Goal: Communication & Community: Answer question/provide support

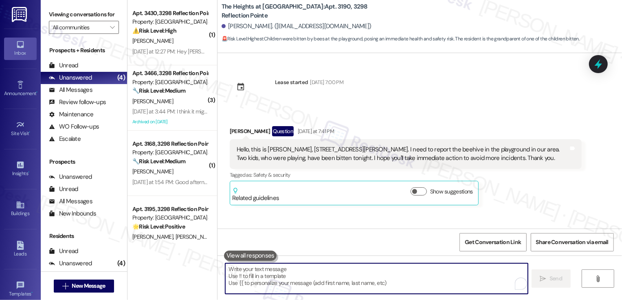
scroll to position [914, 0]
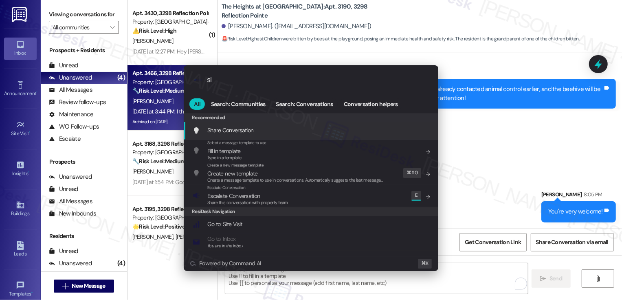
type input "sla"
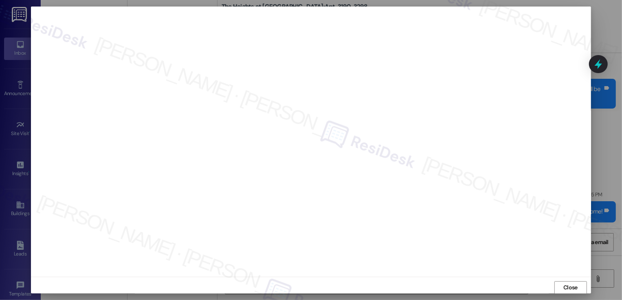
scroll to position [4, 0]
click at [571, 283] on span "Close" at bounding box center [571, 282] width 14 height 9
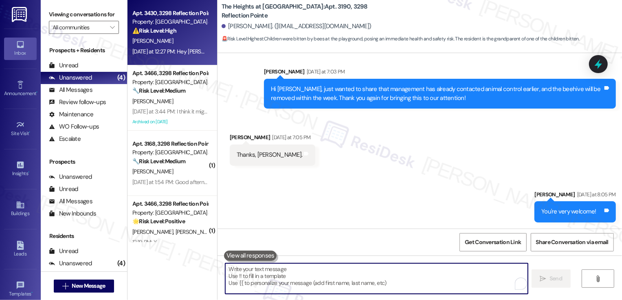
click at [169, 49] on div "[DATE] at 12:27 PM: Hey [PERSON_NAME], no it's constant since I lived in at the…" at bounding box center [328, 51] width 392 height 7
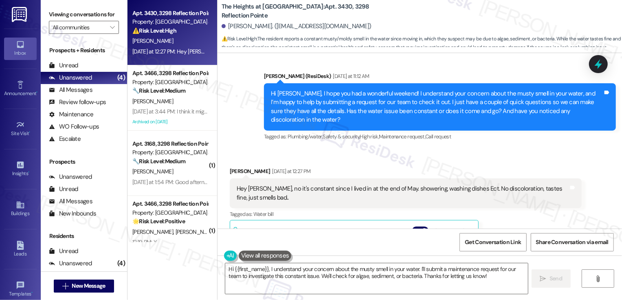
scroll to position [1771, 0]
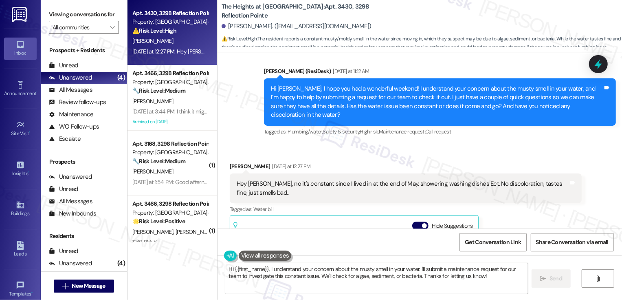
click at [249, 276] on textarea "Hi {{first_name}}, I understand your concern about the musty smell in your wate…" at bounding box center [376, 278] width 303 height 31
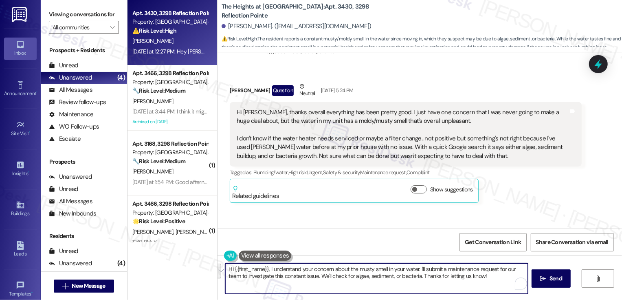
scroll to position [1615, 0]
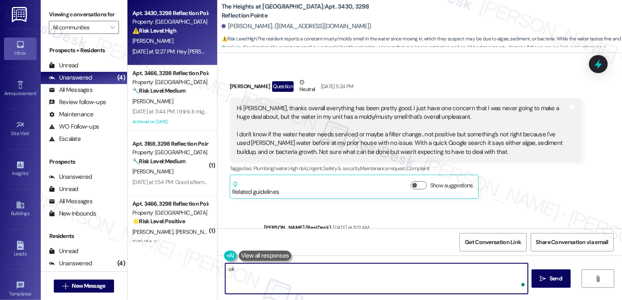
type textarea "o"
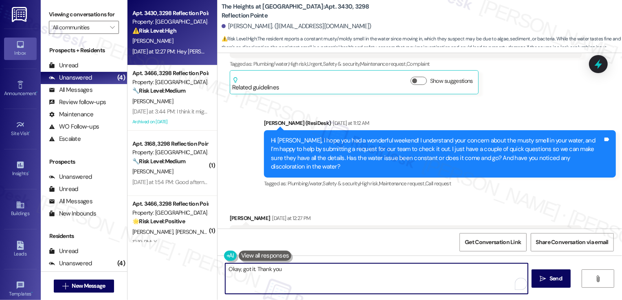
scroll to position [1723, 0]
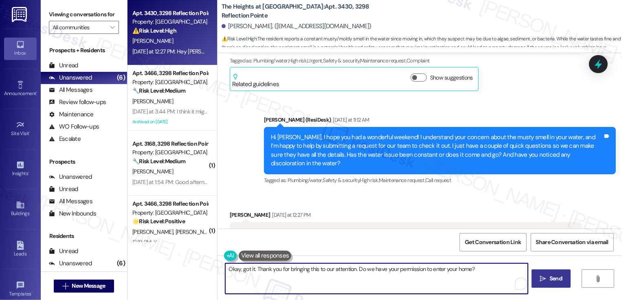
type textarea "Okay, got it. Thank you for bringing this to our attention. Do we have your per…"
click at [546, 283] on button " Send" at bounding box center [552, 278] width 40 height 18
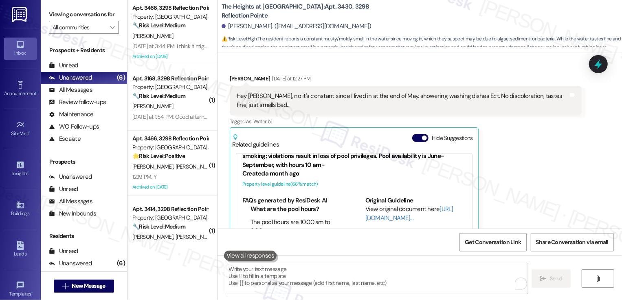
scroll to position [1832, 0]
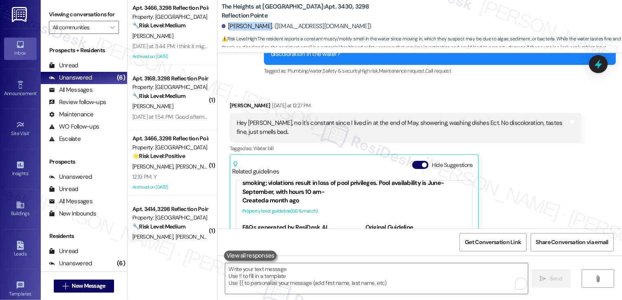
drag, startPoint x: 223, startPoint y: 26, endPoint x: 256, endPoint y: 27, distance: 33.0
click at [256, 27] on div "[PERSON_NAME]. ([EMAIL_ADDRESS][DOMAIN_NAME])" at bounding box center [297, 26] width 150 height 9
copy div "[PERSON_NAME]"
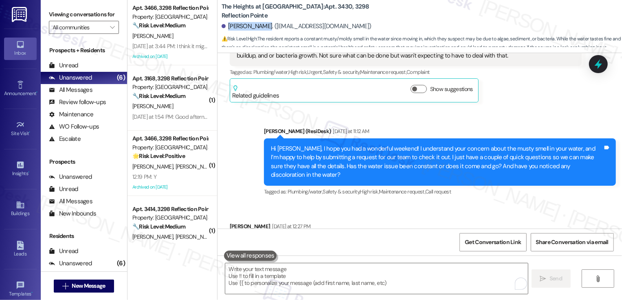
scroll to position [1635, 0]
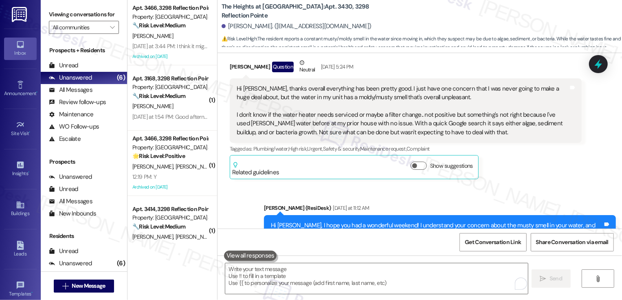
drag, startPoint x: 241, startPoint y: 97, endPoint x: 408, endPoint y: 99, distance: 167.6
click at [409, 99] on div "Hi Sarah, thanks overall everything has been pretty good. I just have one conce…" at bounding box center [403, 110] width 332 height 53
click at [336, 96] on div "Hi Sarah, thanks overall everything has been pretty good. I just have one conce…" at bounding box center [403, 110] width 332 height 53
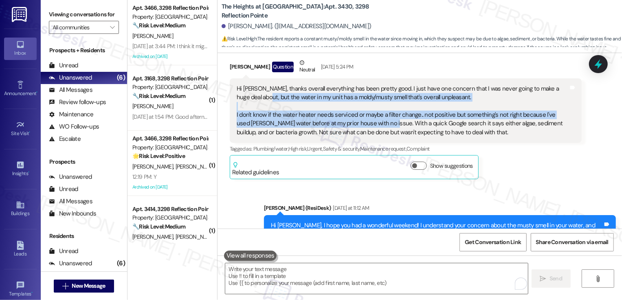
drag, startPoint x: 242, startPoint y: 96, endPoint x: 369, endPoint y: 123, distance: 129.6
click at [369, 123] on div "Hi Sarah, thanks overall everything has been pretty good. I just have one conce…" at bounding box center [403, 110] width 332 height 53
copy div "the water in my unit has a moldy/musty smell that's overall unpleasant. I don't…"
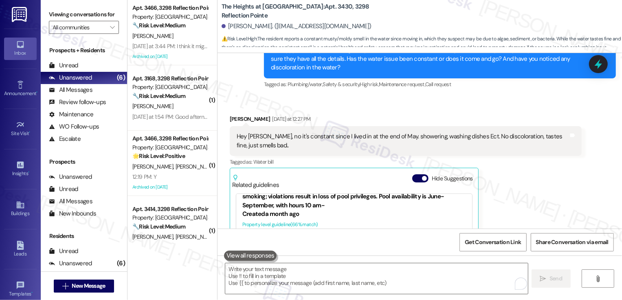
scroll to position [1847, 0]
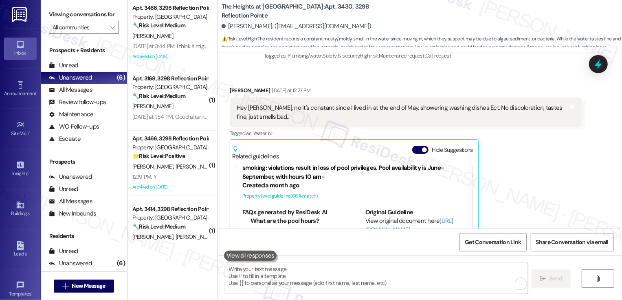
click at [288, 104] on div "Hey [PERSON_NAME], no it's constant since I lived in at the end of May. showeri…" at bounding box center [403, 113] width 332 height 18
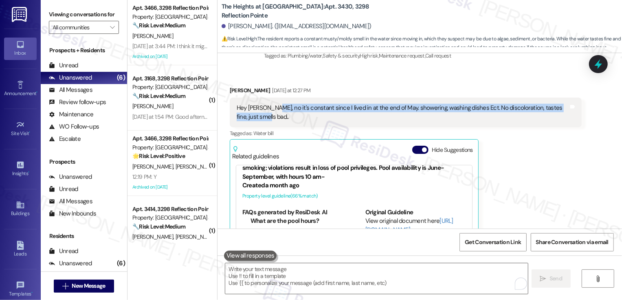
drag, startPoint x: 267, startPoint y: 99, endPoint x: 272, endPoint y: 106, distance: 9.1
click at [272, 106] on div "Hey [PERSON_NAME], no it's constant since I lived in at the end of May. showeri…" at bounding box center [403, 113] width 332 height 18
copy div "it's constant since I lived in at the end of May. showering, washing dishes Ect…"
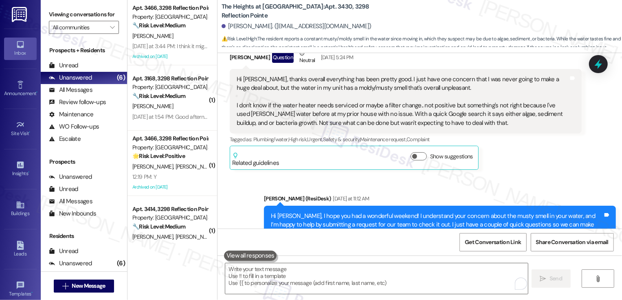
scroll to position [1639, 0]
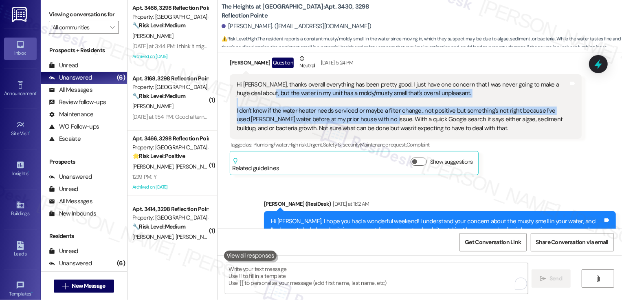
drag, startPoint x: 243, startPoint y: 92, endPoint x: 369, endPoint y: 119, distance: 128.7
click at [369, 119] on div "Hi Sarah, thanks overall everything has been pretty good. I just have one conce…" at bounding box center [403, 106] width 332 height 53
copy div "he water in my unit has a moldy/musty smell that's overall unpleasant. I don't …"
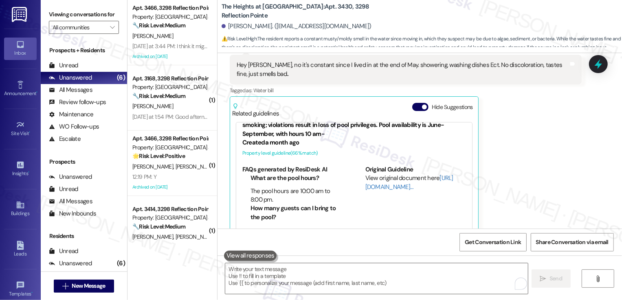
scroll to position [1956, 0]
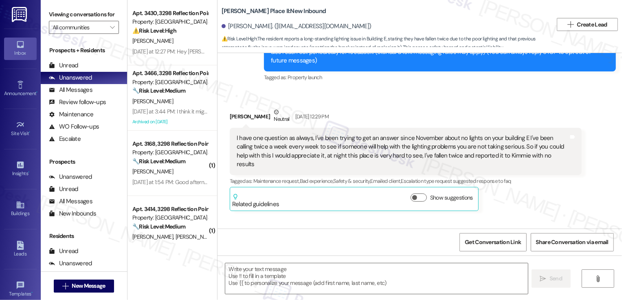
type textarea "Fetching suggested responses. Please feel free to read through the conversation…"
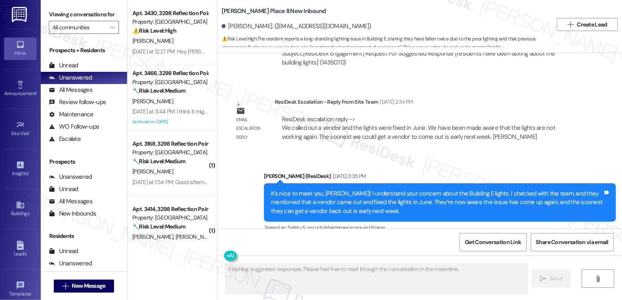
scroll to position [562, 0]
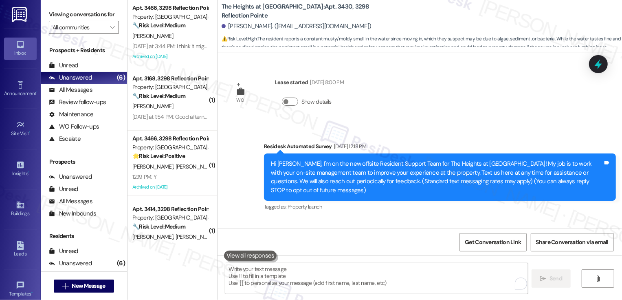
scroll to position [39, 0]
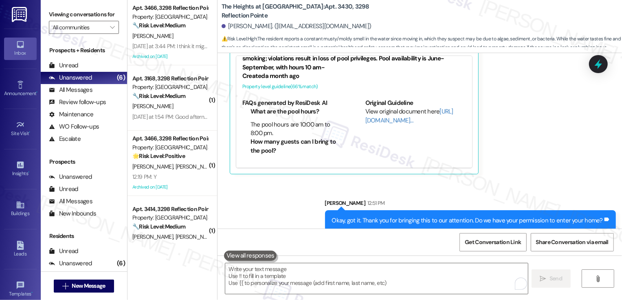
click at [278, 204] on div "Sent via SMS [PERSON_NAME] 12:51 PM Okay, got it. Thank you for bringing this t…" at bounding box center [420, 208] width 405 height 57
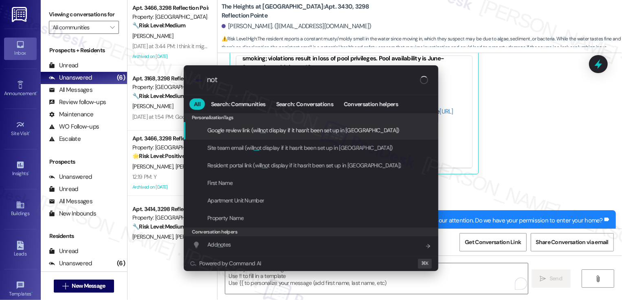
type input "note"
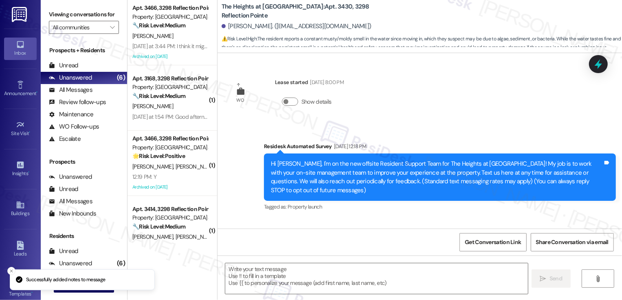
type textarea "Fetching suggested responses. Please feel free to read through the conversation…"
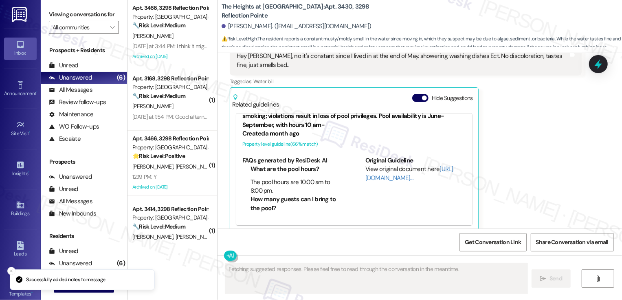
scroll to position [2046, 0]
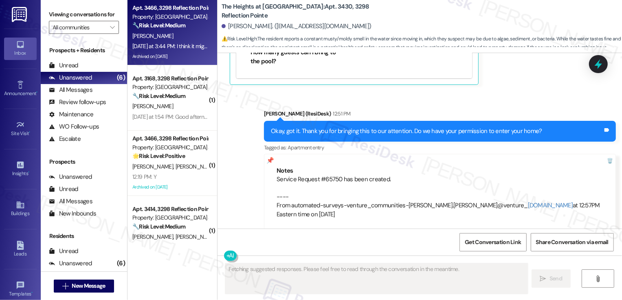
click at [179, 36] on div "[PERSON_NAME]" at bounding box center [170, 36] width 77 height 10
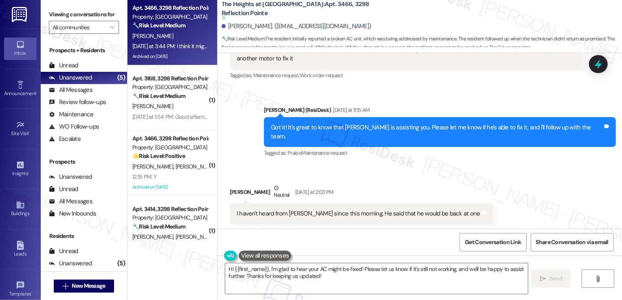
scroll to position [1700, 0]
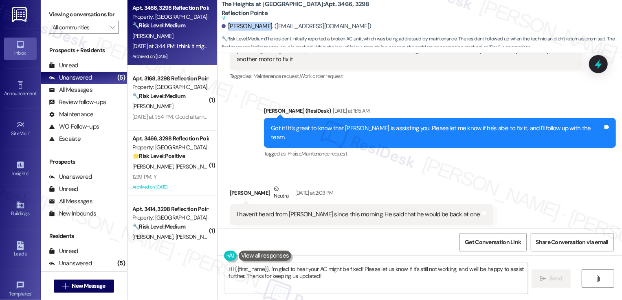
drag, startPoint x: 223, startPoint y: 26, endPoint x: 264, endPoint y: 28, distance: 40.4
click at [264, 28] on div "[PERSON_NAME]. ([EMAIL_ADDRESS][DOMAIN_NAME])" at bounding box center [297, 26] width 150 height 9
copy div "[PERSON_NAME]"
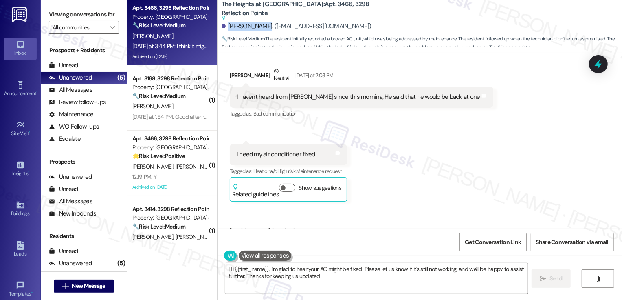
scroll to position [1856, 0]
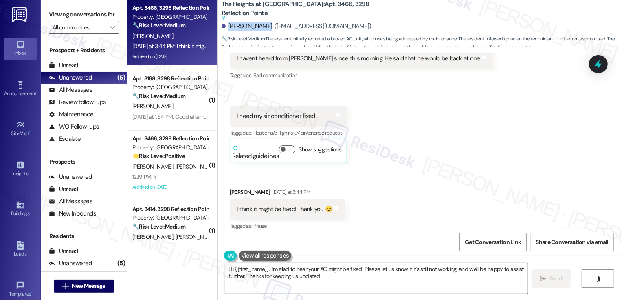
click at [295, 278] on textarea "Hi {{first_name}}, I'm glad to hear your AC might be fixed! Please let us know …" at bounding box center [376, 278] width 303 height 31
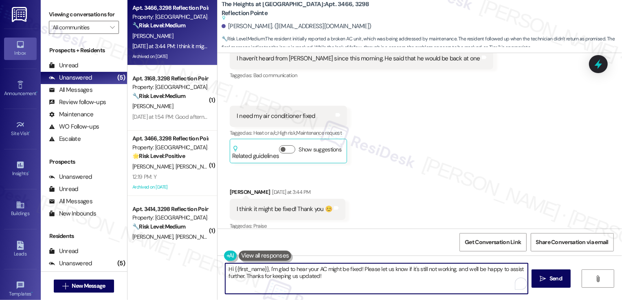
drag, startPoint x: 265, startPoint y: 268, endPoint x: 191, endPoint y: 270, distance: 74.2
click at [191, 270] on div "Apt. 3466, 3298 Reflection Pointe Property: [GEOGRAPHIC_DATA] at [GEOGRAPHIC_DA…" at bounding box center [375, 150] width 495 height 300
click at [371, 286] on textarea "I'm glad to hear your AC might be fixed! Please let us know if it's still not w…" at bounding box center [376, 278] width 303 height 31
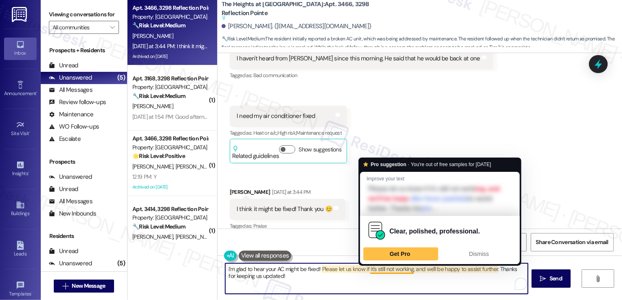
click at [455, 278] on textarea "I'm glad to hear your AC might be fixed! Please let us know if it's still not w…" at bounding box center [376, 278] width 303 height 31
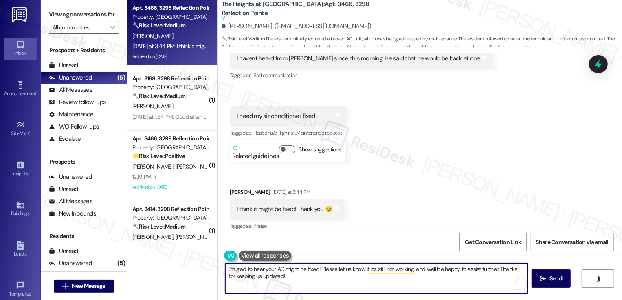
click at [247, 275] on textarea "I'm glad to hear your AC might be fixed! Please let us know if it's still not w…" at bounding box center [376, 278] width 303 height 31
type textarea "I'm glad to hear your AC might be fixed! Please let us know if it's still not w…"
click at [550, 278] on span "Send" at bounding box center [556, 278] width 13 height 9
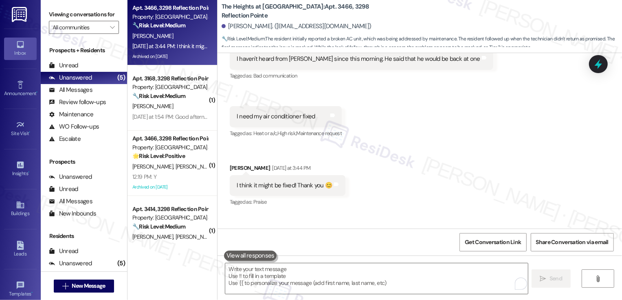
scroll to position [1898, 0]
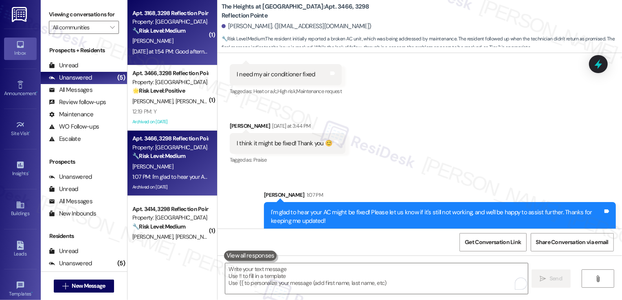
click at [158, 29] on strong "🔧 Risk Level: Medium" at bounding box center [158, 30] width 53 height 7
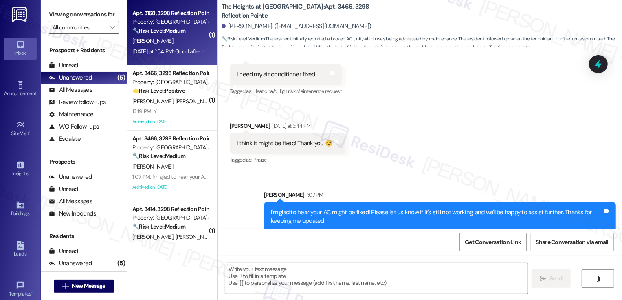
click at [158, 29] on strong "🔧 Risk Level: Medium" at bounding box center [158, 30] width 53 height 7
type textarea "Fetching suggested responses. Please feel free to read through the conversation…"
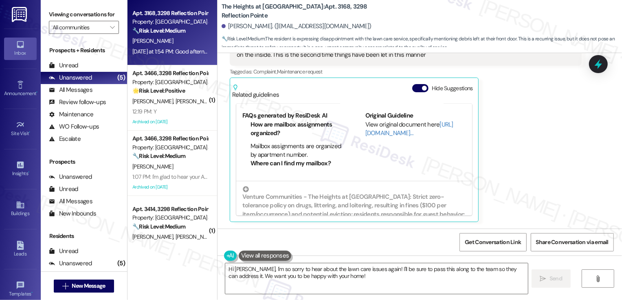
scroll to position [74, 0]
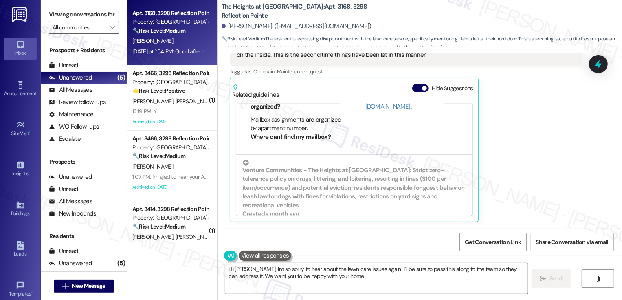
click at [366, 270] on textarea "Hi [PERSON_NAME], I'm so sorry to hear about the lawn care issues again! I'll b…" at bounding box center [376, 278] width 303 height 31
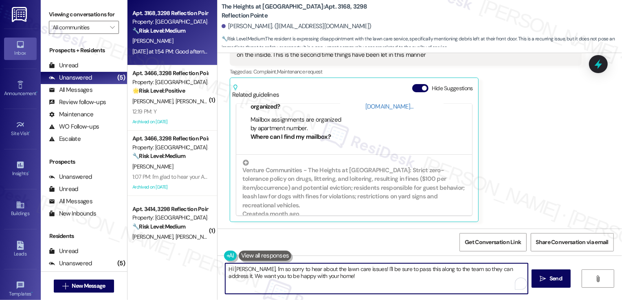
click at [379, 271] on textarea "Hi [PERSON_NAME], I'm so sorry to hear about the lawn care issues! I'll be sure…" at bounding box center [376, 278] width 303 height 31
drag, startPoint x: 455, startPoint y: 269, endPoint x: 456, endPoint y: 279, distance: 10.2
click at [456, 279] on textarea "Hi [PERSON_NAME], I'm so sorry to hear about the lawn care issues! I'll be sure…" at bounding box center [376, 278] width 303 height 31
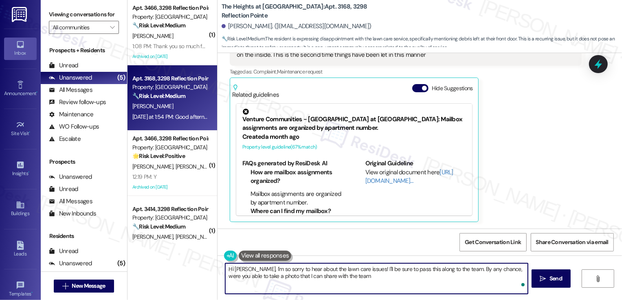
type textarea "Hi [PERSON_NAME], I'm so sorry to hear about the lawn care issues! I'll be sure…"
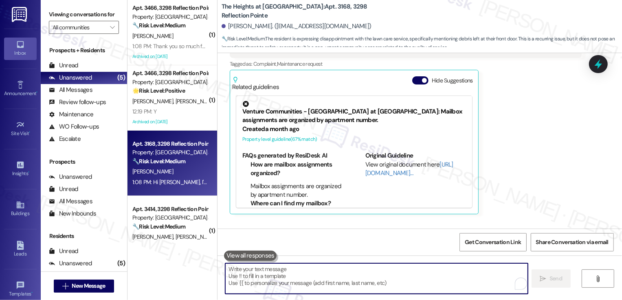
scroll to position [1018, 0]
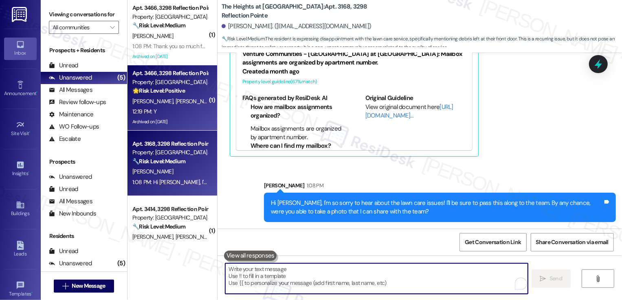
click at [192, 108] on div "12:19 PM: Y 12:19 PM: Y" at bounding box center [170, 111] width 77 height 10
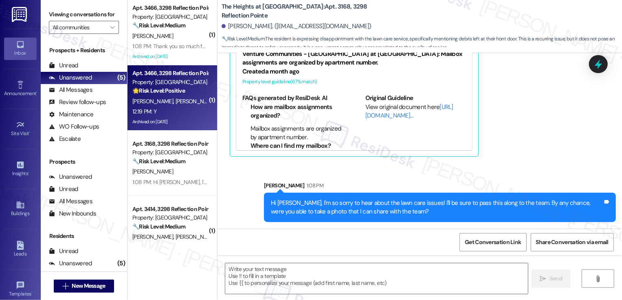
type textarea "Fetching suggested responses. Please feel free to read through the conversation…"
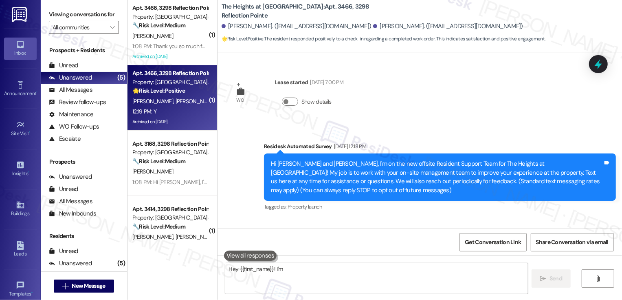
scroll to position [4825, 0]
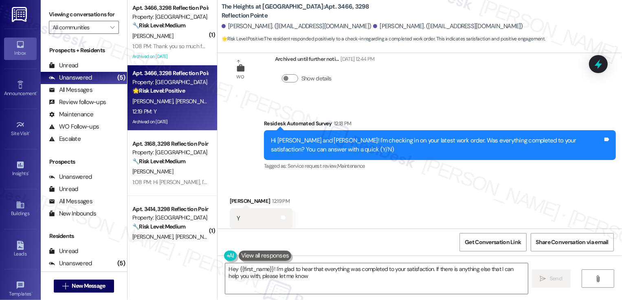
type textarea "Hey {{first_name}}! I'm glad to hear that everything was completed to your sati…"
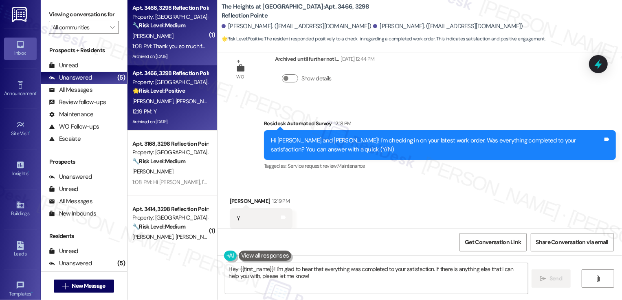
click at [176, 27] on strong "🔧 Risk Level: Medium" at bounding box center [158, 25] width 53 height 7
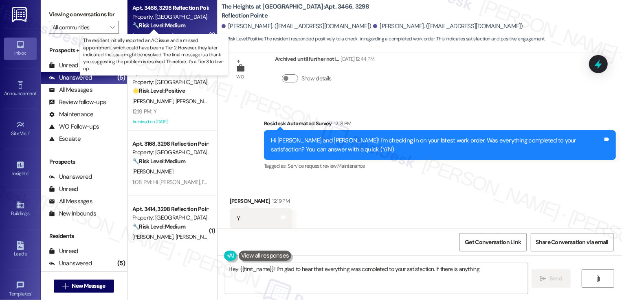
type textarea "Hey {{first_name}}! I'm glad to hear that everything was completed to your sati…"
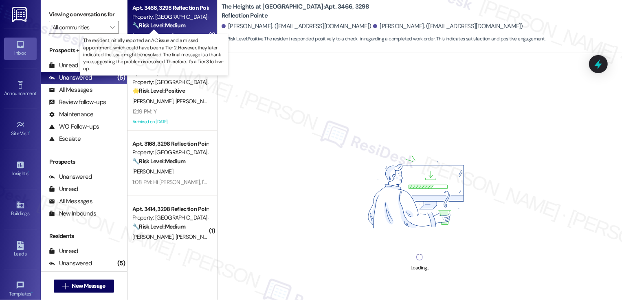
click at [176, 27] on strong "🔧 Risk Level: Medium" at bounding box center [158, 25] width 53 height 7
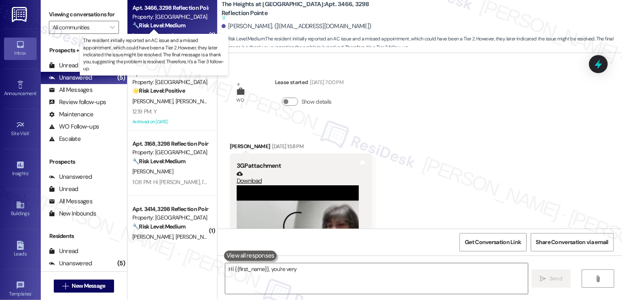
scroll to position [2002, 0]
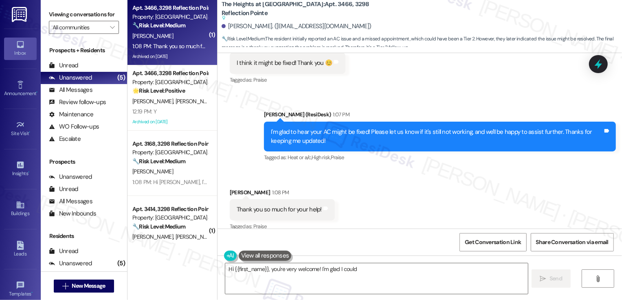
type textarea "Hi {{first_name}}, you're very welcome! I'm glad I could assist"
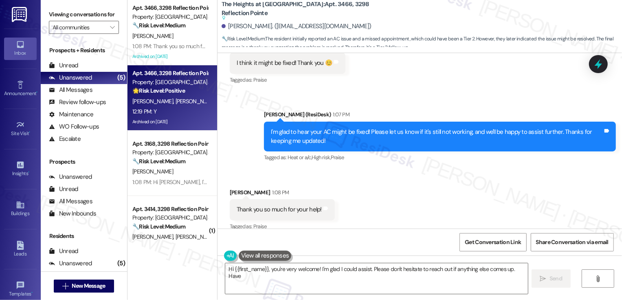
type textarea "Hi {{first_name}}, you're very welcome! I'm glad I could assist. Please don't h…"
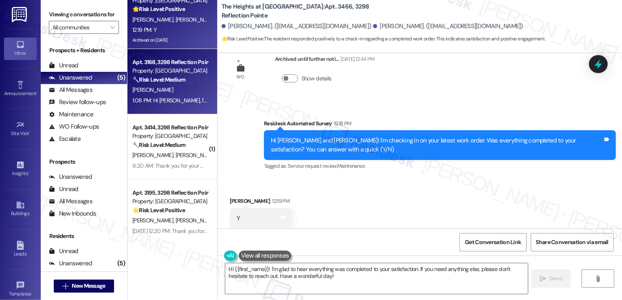
scroll to position [84, 0]
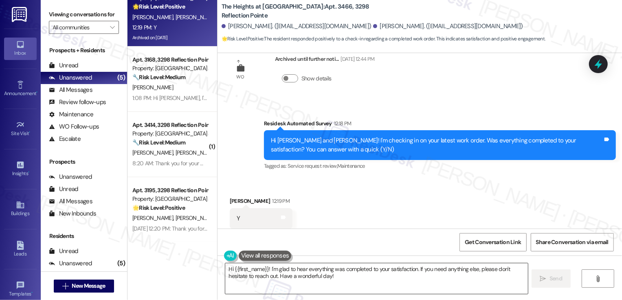
click at [278, 274] on textarea "Hi {{first_name}}! I'm glad to hear everything was completed to your satisfacti…" at bounding box center [376, 278] width 303 height 31
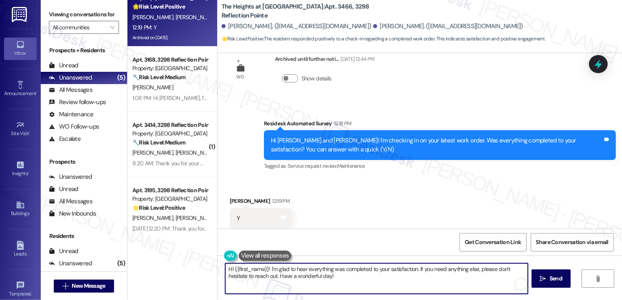
drag, startPoint x: 415, startPoint y: 269, endPoint x: 433, endPoint y: 289, distance: 26.8
click at [433, 289] on textarea "Hi {{first_name}}! I'm glad to hear everything was completed to your satisfacti…" at bounding box center [376, 278] width 303 height 31
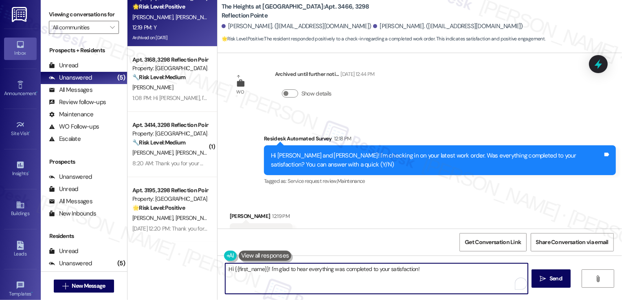
scroll to position [4825, 0]
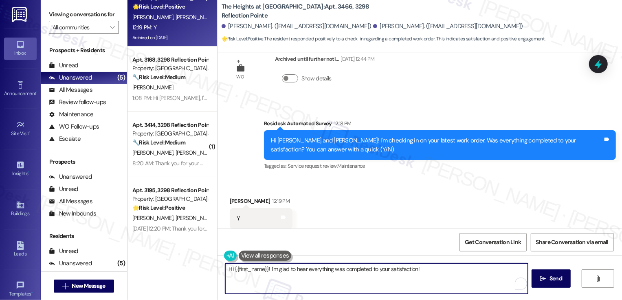
type textarea "Hi {{first_name}}! I'm glad to hear everything was completed to your satisfacti…"
click at [396, 223] on div "Received via SMS [PERSON_NAME] 12:19 PM Y Tags and notes Tagged as: Positive re…" at bounding box center [420, 212] width 405 height 69
click at [408, 267] on textarea "Hi {{first_name}}! I'm glad to hear everything was completed to your satisfacti…" at bounding box center [376, 278] width 303 height 31
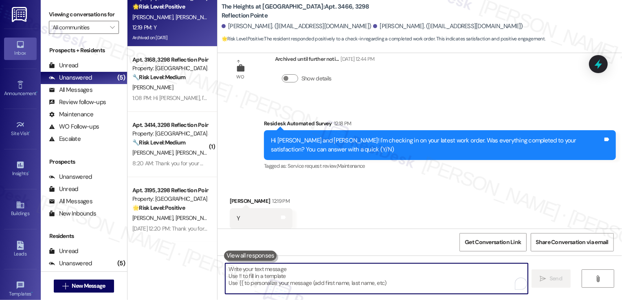
click at [393, 191] on div "Received via SMS [PERSON_NAME] 12:19 PM Y Tags and notes Tagged as: Positive re…" at bounding box center [420, 212] width 405 height 69
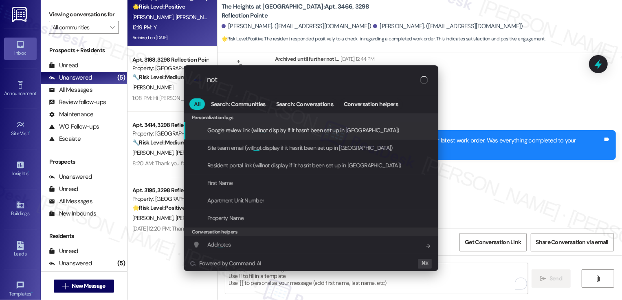
type input "note"
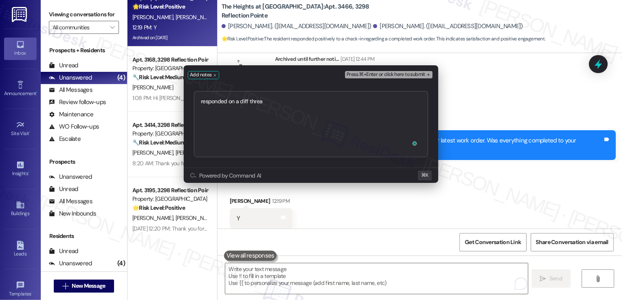
type textarea "responded on a diff threaf"
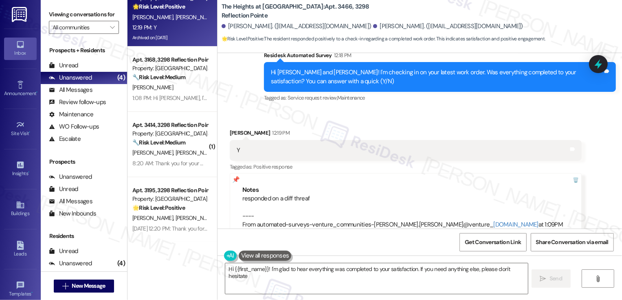
scroll to position [4893, 0]
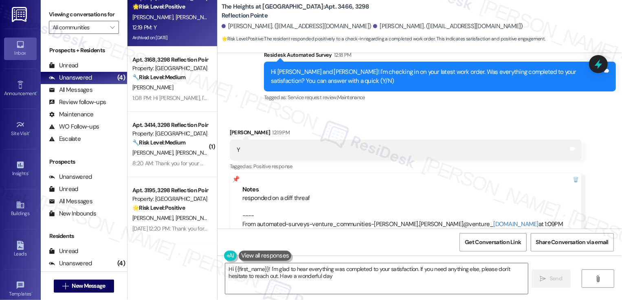
type textarea "Hi {{first_name}}! I'm glad to hear everything was completed to your satisfacti…"
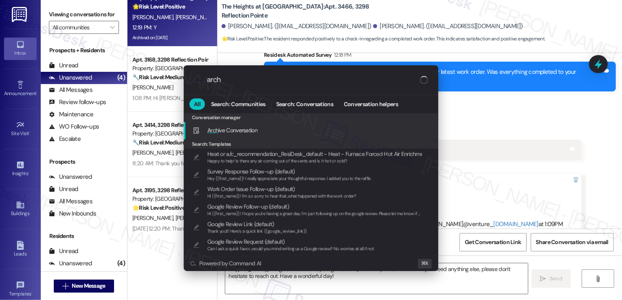
type input "archi"
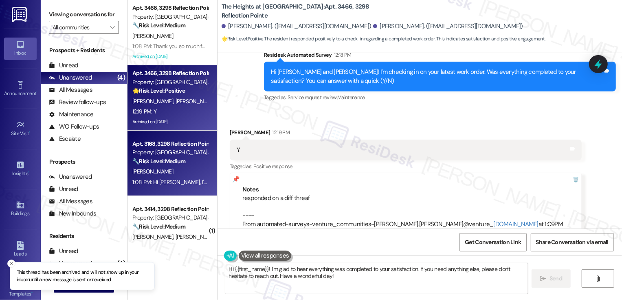
scroll to position [41, 0]
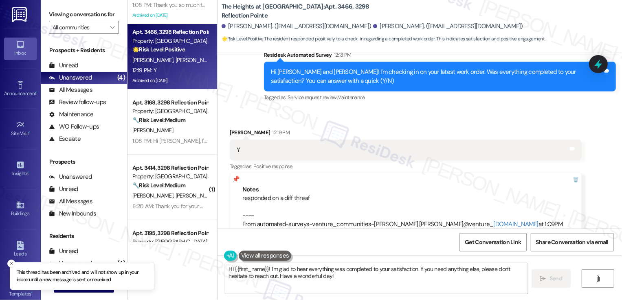
click at [180, 209] on div "8:20 AM: Thank you for your message. Our offices are currently closed, but we w…" at bounding box center [392, 205] width 521 height 7
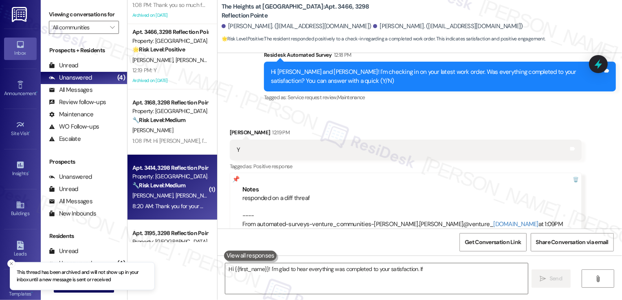
click at [180, 209] on div "8:20 AM: Thank you for your message. Our offices are currently closed, but we w…" at bounding box center [392, 205] width 521 height 7
type textarea "Hi {{first_name}}! I'm glad to hear everything was completed to your satisfacti…"
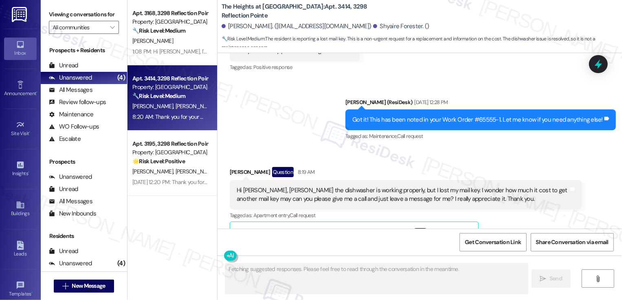
scroll to position [5481, 0]
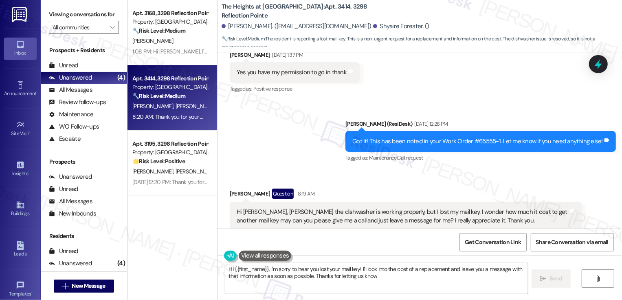
type textarea "Hi {{first_name}}, I'm sorry to hear you lost your mail key! I'll look into the…"
click at [319, 207] on div "Hi [PERSON_NAME], [PERSON_NAME] the dishwasher is working properly, but I lost …" at bounding box center [403, 216] width 332 height 18
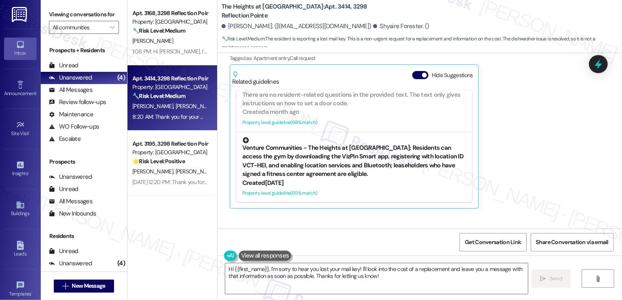
scroll to position [5632, 0]
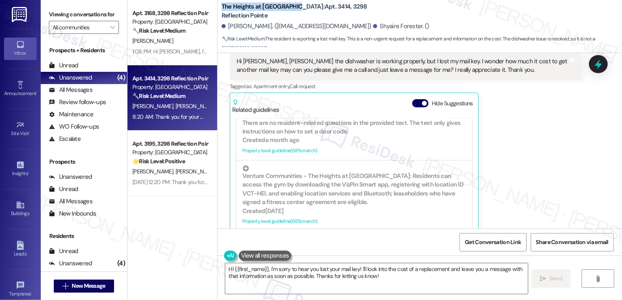
drag, startPoint x: 216, startPoint y: 7, endPoint x: 289, endPoint y: 5, distance: 73.0
click at [289, 5] on b "The Heights at [GEOGRAPHIC_DATA]: Apt. 3414, 3298 Reflection Pointe" at bounding box center [303, 11] width 163 height 18
copy b "The Heights at [GEOGRAPHIC_DATA]"
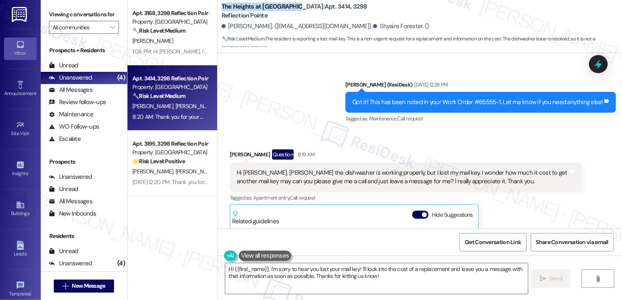
scroll to position [5518, 0]
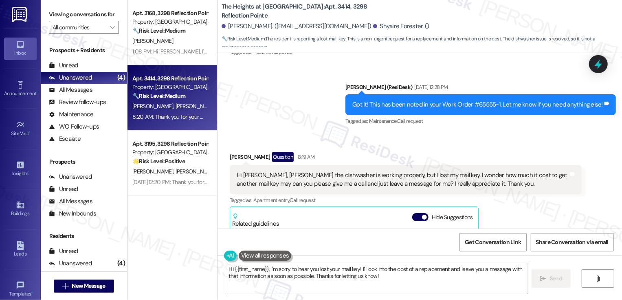
click at [281, 64] on div "Sent via SMS [PERSON_NAME] (ResiDesk) [DATE] 12:28 PM Got it! This has been not…" at bounding box center [420, 98] width 405 height 69
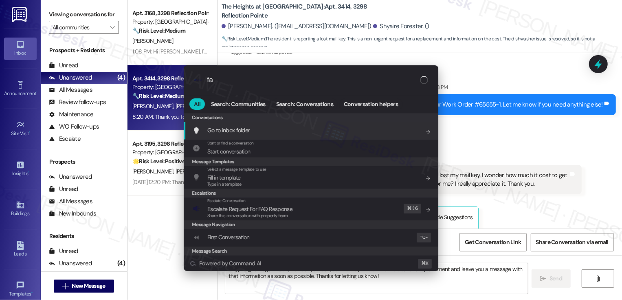
type input "faq"
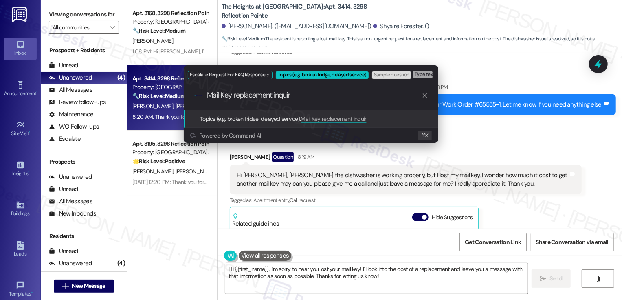
type input "Mail Key replacement inquiry"
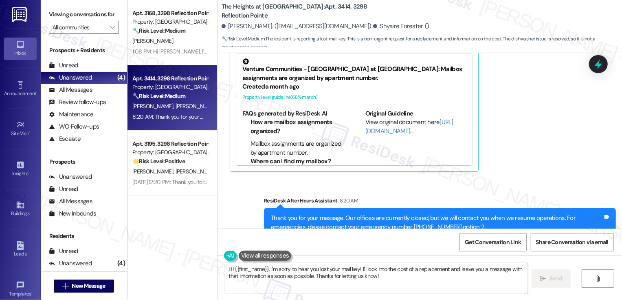
scroll to position [5619, 0]
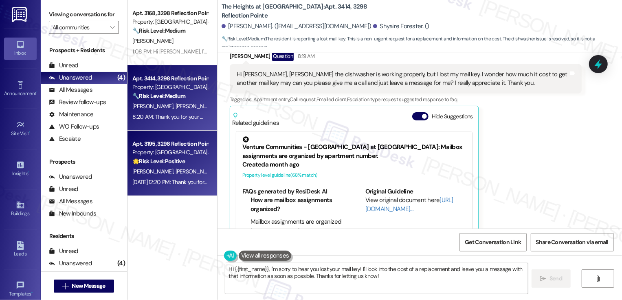
click at [167, 152] on div "Property: [GEOGRAPHIC_DATA] at [GEOGRAPHIC_DATA]" at bounding box center [169, 152] width 75 height 9
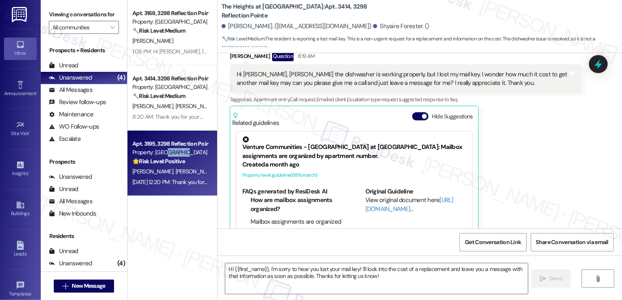
type textarea "Fetching suggested responses. Please feel free to read through the conversation…"
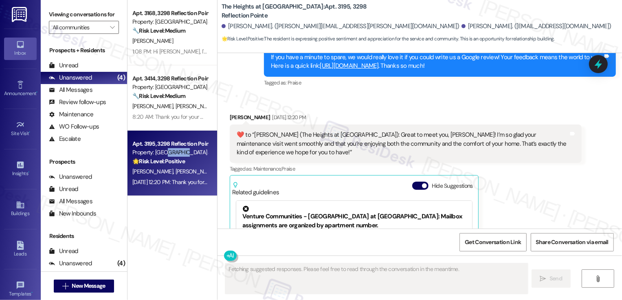
scroll to position [545, 0]
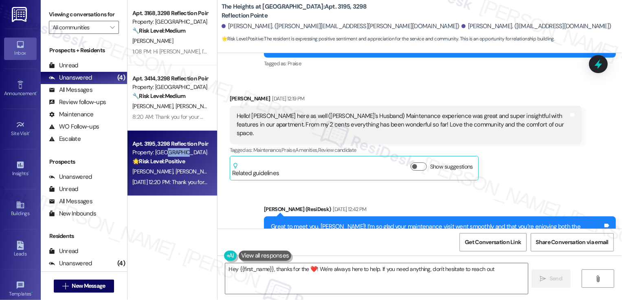
type textarea "Hey {{first_name}}, thanks for the ❤️! We're always here to help. If you need a…"
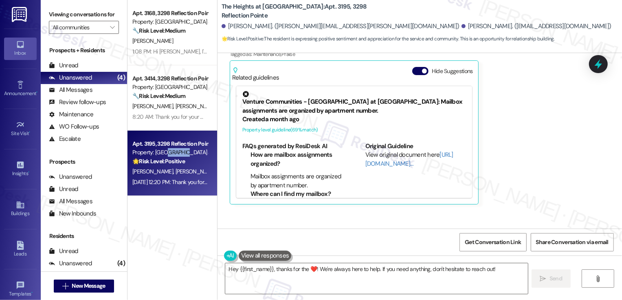
scroll to position [843, 0]
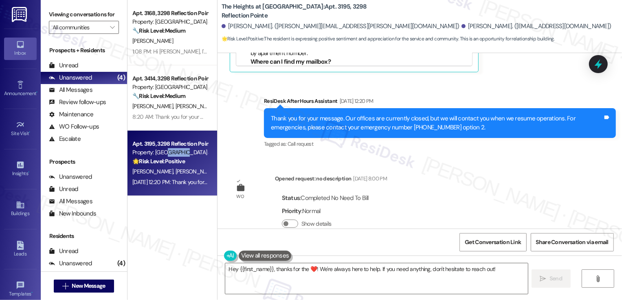
click at [243, 111] on div "Sent via SMS ResiDesk After Hours Assistant [DATE] 12:20 PM Thank you for your …" at bounding box center [420, 116] width 405 height 77
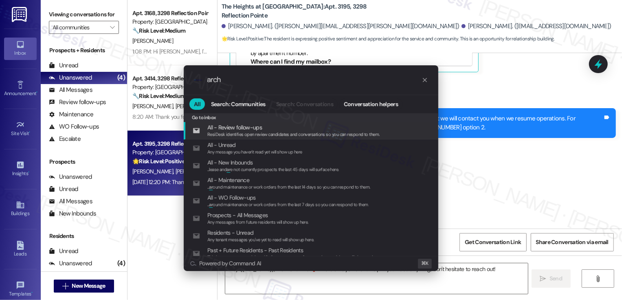
type input "archi"
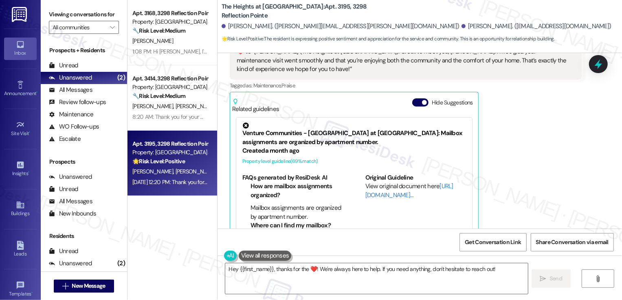
scroll to position [627, 0]
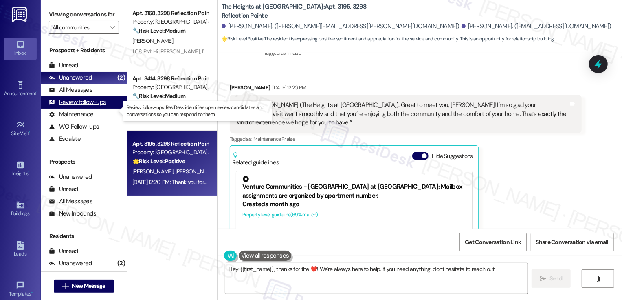
click at [91, 106] on div "Review follow-ups" at bounding box center [77, 102] width 57 height 9
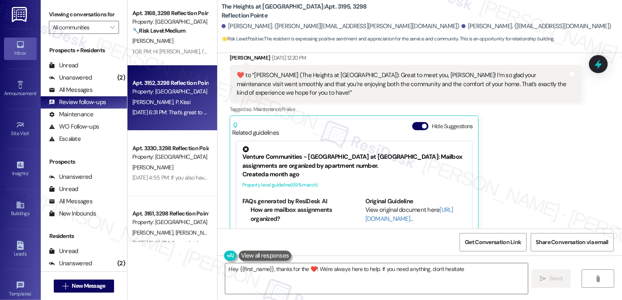
scroll to position [675, 0]
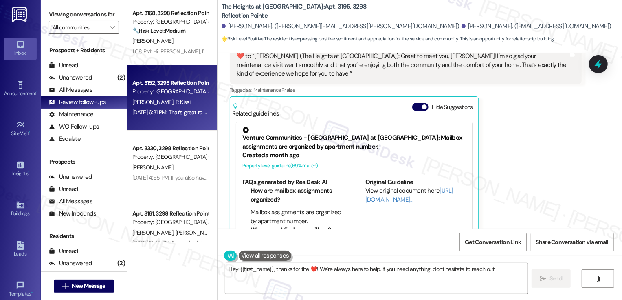
type textarea "Hey {{first_name}}, thanks for the ❤️! We're always here to help. If you need a…"
click at [177, 91] on div "Property: [GEOGRAPHIC_DATA] at [GEOGRAPHIC_DATA]" at bounding box center [169, 91] width 75 height 9
type textarea "Hey {{first_name}}, thanks for the ❤️! We're always here to help. If you need a…"
click at [177, 91] on div "Property: [GEOGRAPHIC_DATA] at [GEOGRAPHIC_DATA]" at bounding box center [169, 91] width 75 height 9
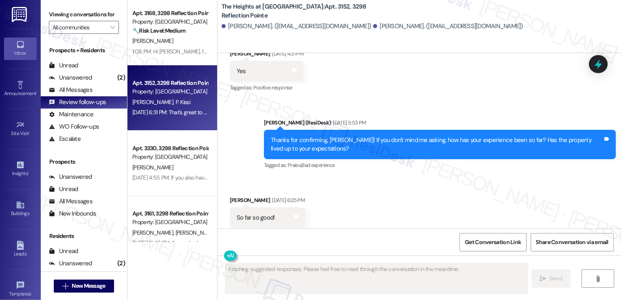
scroll to position [3029, 0]
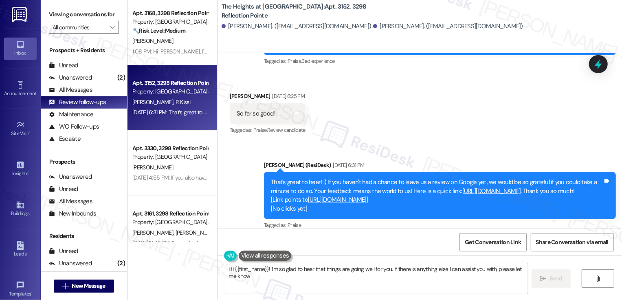
type textarea "Hi {{first_name}}! I'm so glad to hear that things are going well for you. If t…"
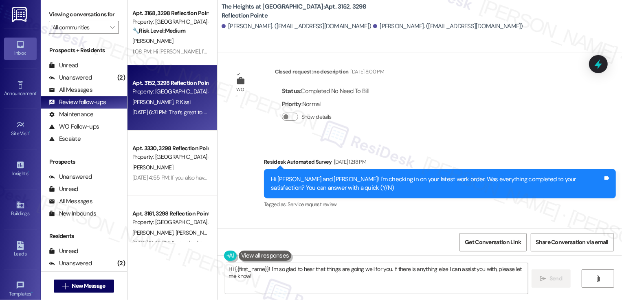
scroll to position [2707, 0]
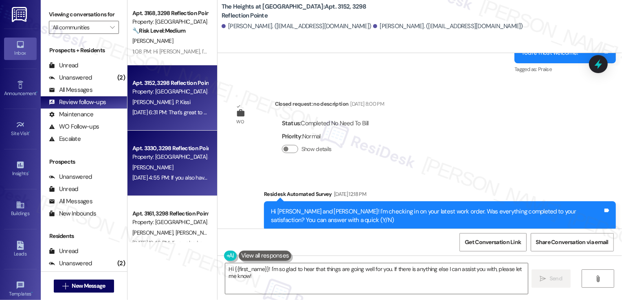
click at [174, 148] on div "Apt. 3330, 3298 Reflection Pointe" at bounding box center [169, 148] width 75 height 9
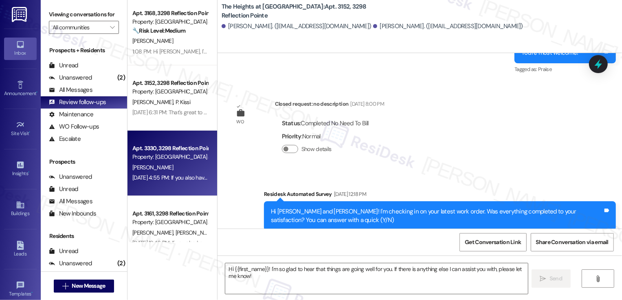
type textarea "Fetching suggested responses. Please feel free to read through the conversation…"
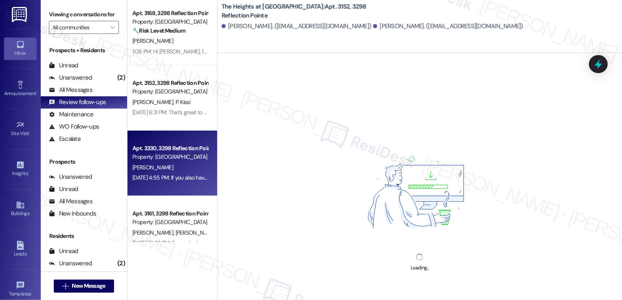
click at [174, 148] on div "Apt. 3330, 3298 Reflection Pointe" at bounding box center [169, 148] width 75 height 9
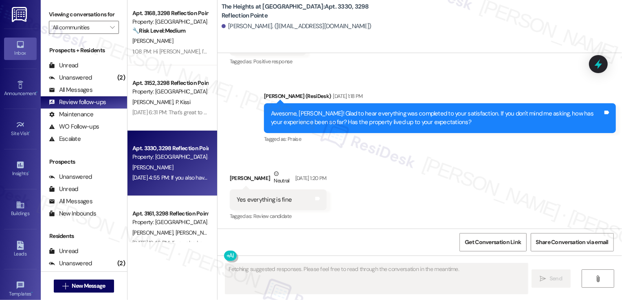
scroll to position [2749, 0]
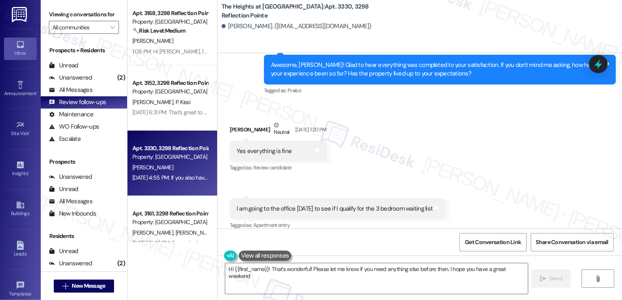
type textarea "Hi {{first_name}}! That's wonderful! Please let me know if you need anything el…"
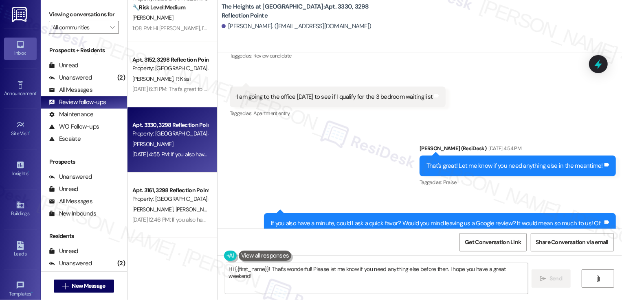
scroll to position [38, 0]
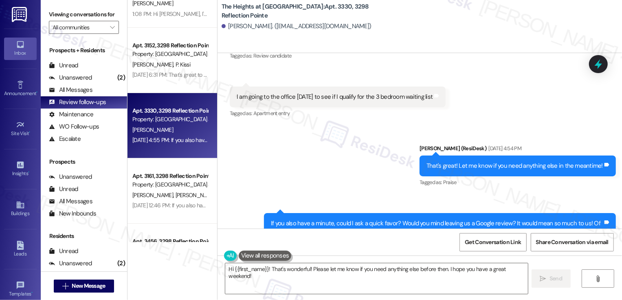
click at [185, 180] on div "Property: [GEOGRAPHIC_DATA] at [GEOGRAPHIC_DATA]" at bounding box center [169, 184] width 75 height 9
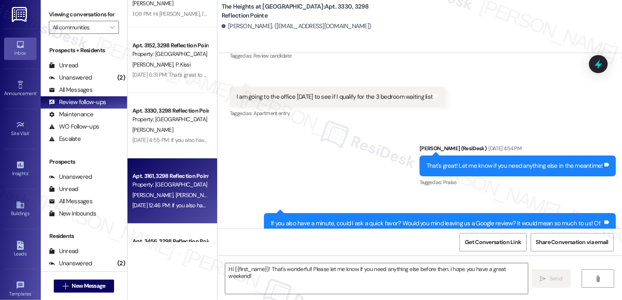
type textarea "Fetching suggested responses. Please feel free to read through the conversation…"
click at [185, 180] on div "Property: [GEOGRAPHIC_DATA] at [GEOGRAPHIC_DATA]" at bounding box center [169, 184] width 75 height 9
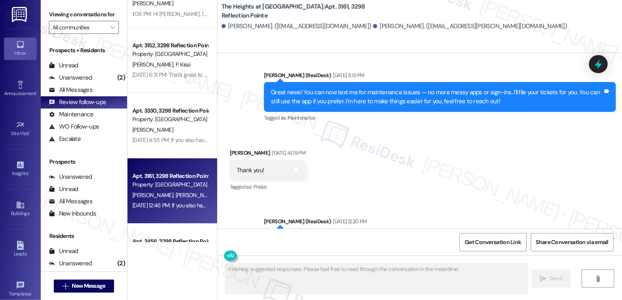
scroll to position [499, 0]
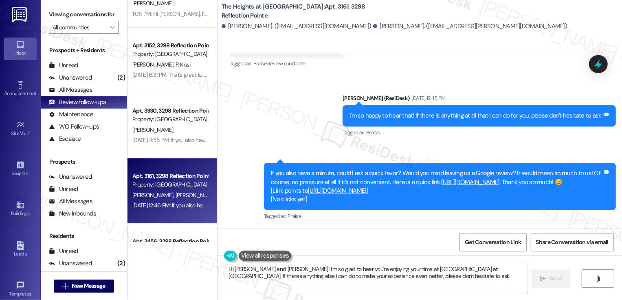
type textarea "Hi [PERSON_NAME] and [PERSON_NAME]! I'm so glad to hear you're enjoying your ti…"
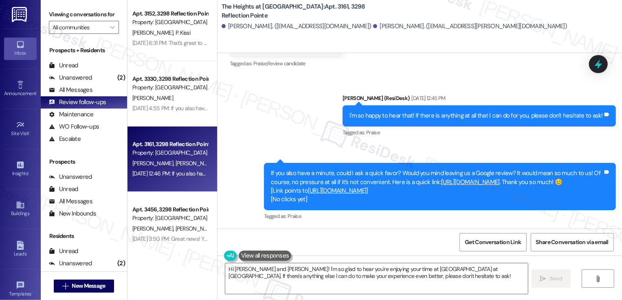
scroll to position [84, 0]
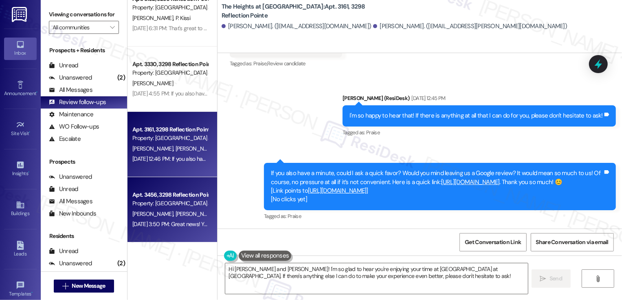
click at [173, 194] on div "Apt. 3456, 3298 Reflection Pointe" at bounding box center [169, 194] width 75 height 9
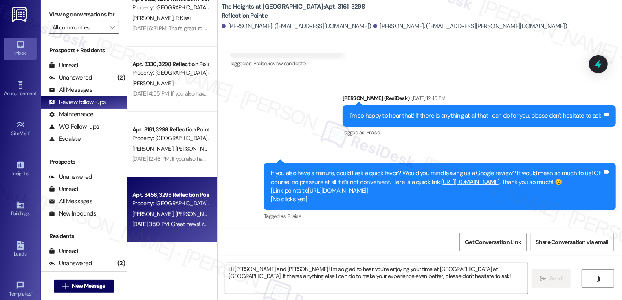
type textarea "Fetching suggested responses. Please feel free to read through the conversation…"
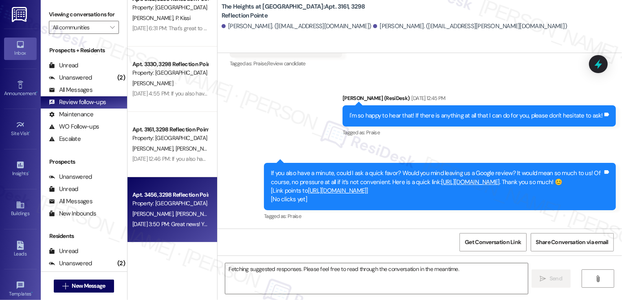
click at [173, 194] on div "Apt. 3456, 3298 Reflection Pointe" at bounding box center [169, 194] width 75 height 9
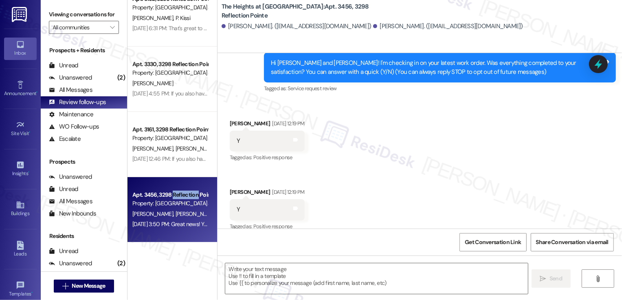
type textarea "Fetching suggested responses. Please feel free to read through the conversation…"
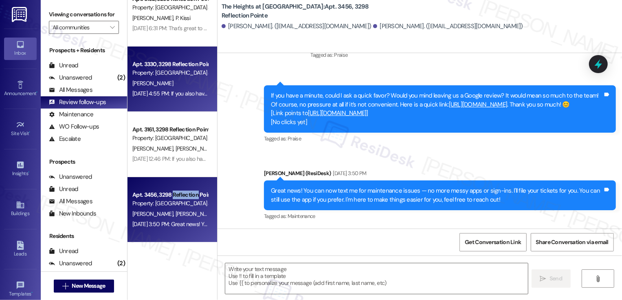
scroll to position [0, 0]
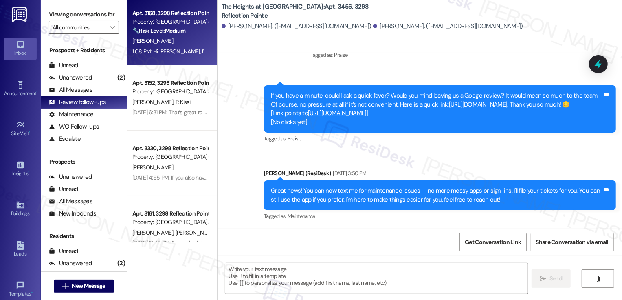
click at [164, 46] on div "1:08 PM: Hi [PERSON_NAME], I'm so sorry to hear about the lawn care issues! I'l…" at bounding box center [170, 51] width 77 height 10
type textarea "Fetching suggested responses. Please feel free to read through the conversation…"
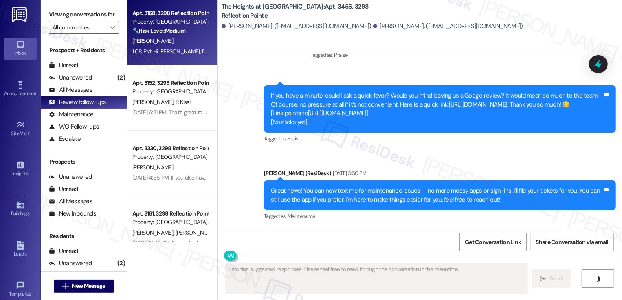
click at [164, 46] on div "1:08 PM: Hi [PERSON_NAME], I'm so sorry to hear about the lawn care issues! I'l…" at bounding box center [170, 51] width 77 height 10
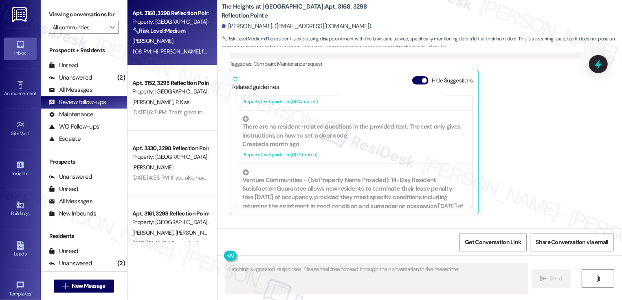
scroll to position [1030, 0]
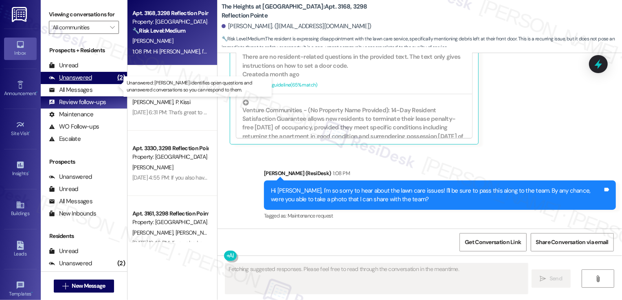
click at [97, 84] on div "Unanswered (2)" at bounding box center [84, 78] width 86 height 12
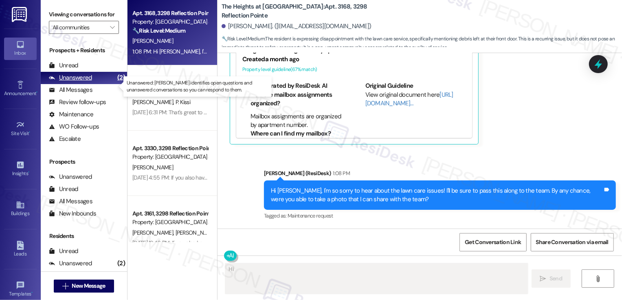
type textarea "Hi"
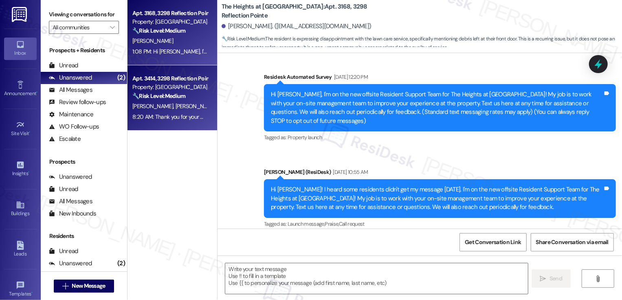
type textarea "Fetching suggested responses. Please feel free to read through the conversation…"
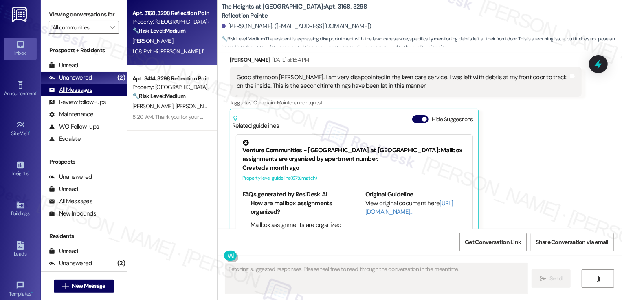
scroll to position [952, 0]
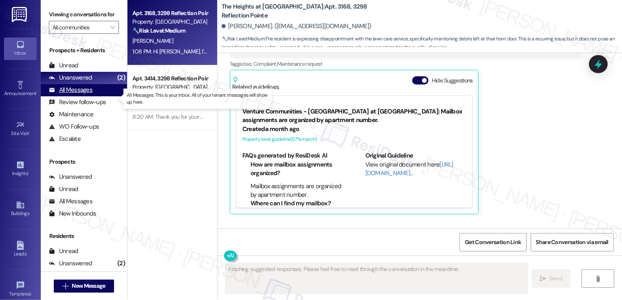
click at [90, 94] on div "All Messages" at bounding box center [71, 90] width 44 height 9
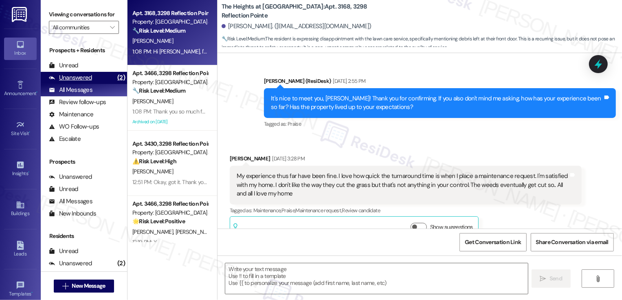
type textarea "Fetching suggested responses. Please feel free to read through the conversation…"
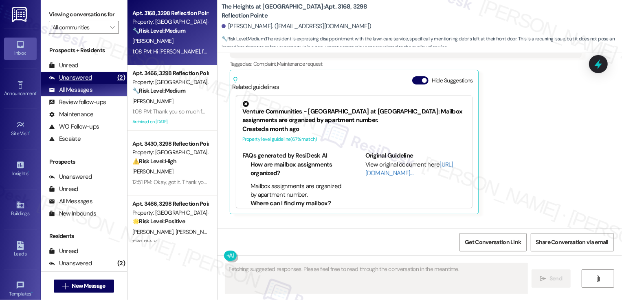
click at [90, 82] on div "Unanswered" at bounding box center [70, 77] width 43 height 9
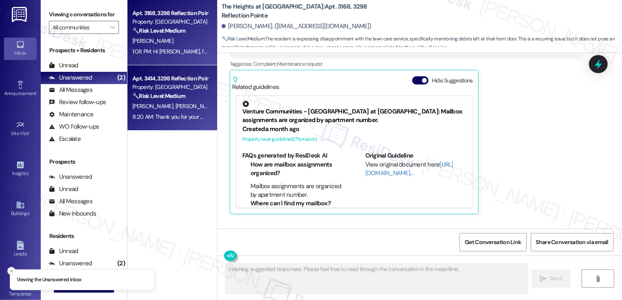
click at [160, 100] on div "🔧 Risk Level: Medium The resident is reporting a lost mail key. This is a non-u…" at bounding box center [169, 96] width 75 height 9
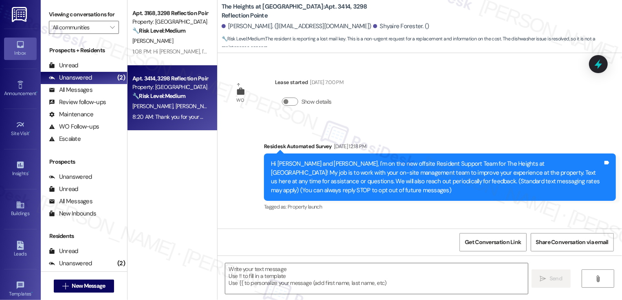
scroll to position [5788, 0]
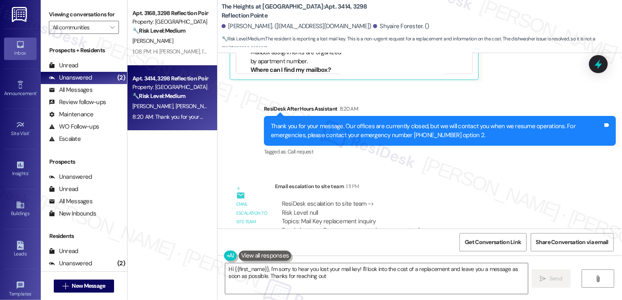
type textarea "Hi {{first_name}}, I'm sorry to hear you lost your mail key! I'll look into the…"
